Goal: Information Seeking & Learning: Learn about a topic

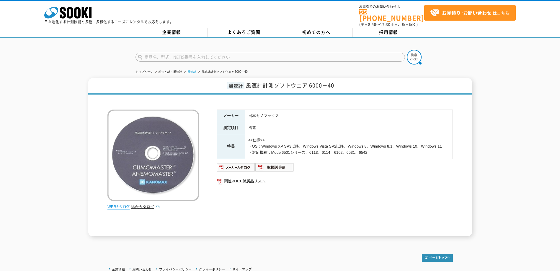
click at [196, 70] on link "風速計" at bounding box center [191, 71] width 9 height 3
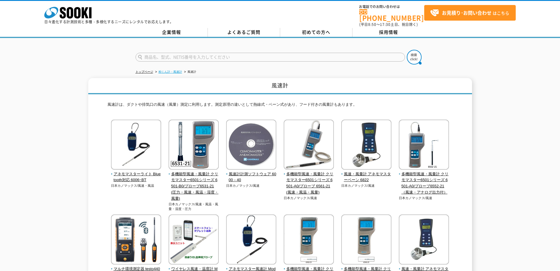
click at [182, 70] on link "粉じん計・風速計" at bounding box center [170, 71] width 24 height 3
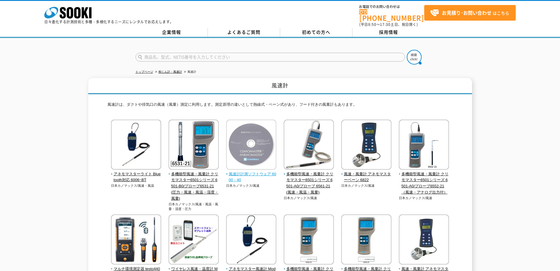
click at [240, 172] on span "風速計計測ソフトウェア 6000－40" at bounding box center [251, 177] width 50 height 12
click at [247, 171] on span "風速計計測ソフトウェア 6000－40" at bounding box center [251, 177] width 50 height 12
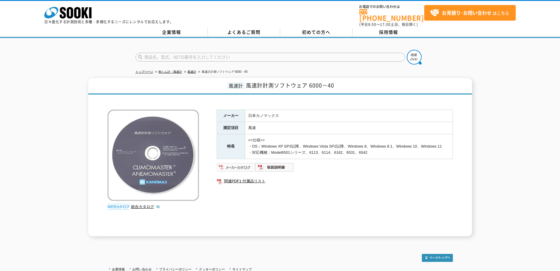
click at [243, 169] on img at bounding box center [236, 167] width 39 height 9
click at [276, 170] on img at bounding box center [274, 167] width 39 height 9
